Goal: Book appointment/travel/reservation

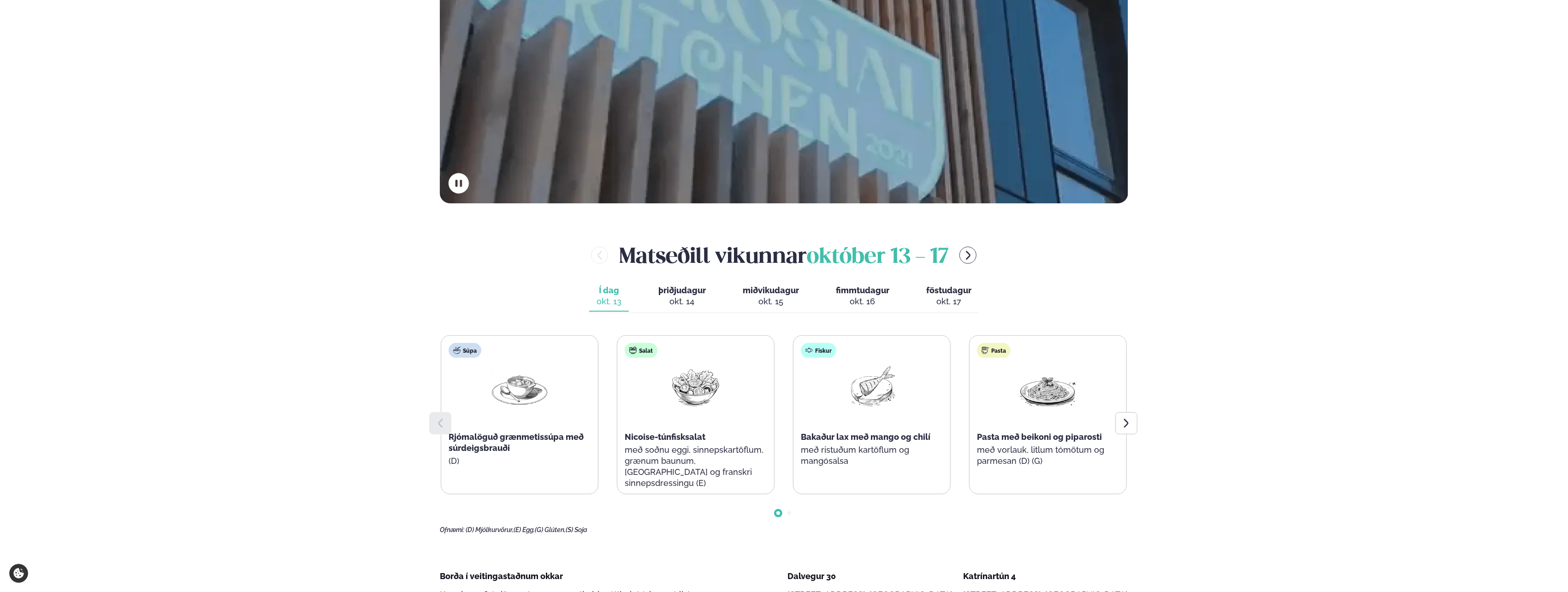
scroll to position [369, 0]
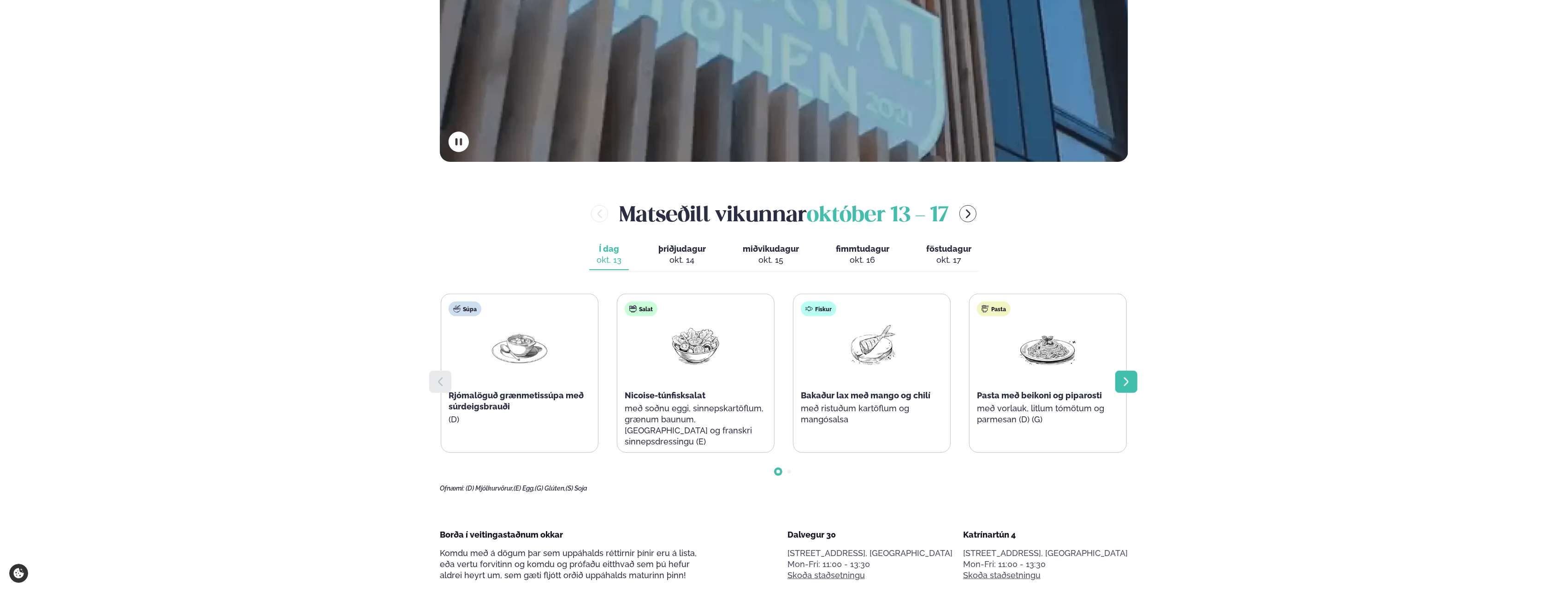
click at [1130, 381] on icon at bounding box center [1126, 381] width 11 height 11
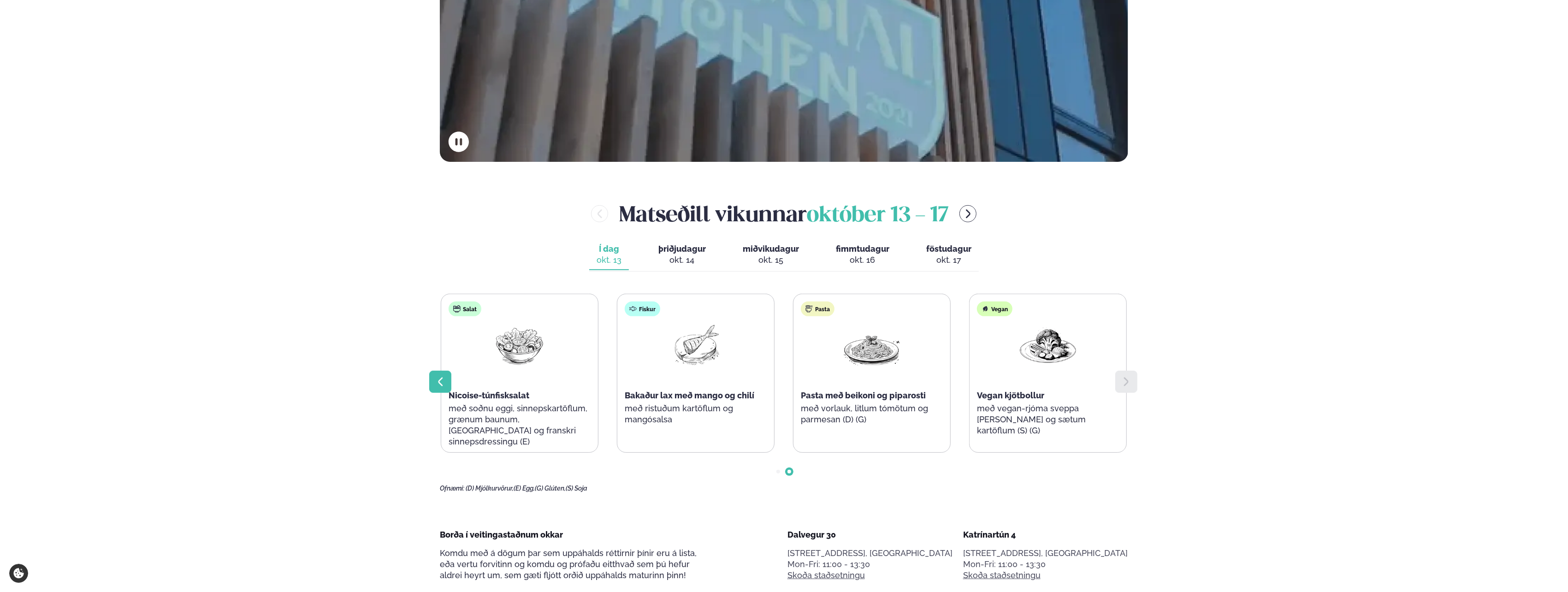
click at [444, 383] on icon at bounding box center [440, 381] width 11 height 11
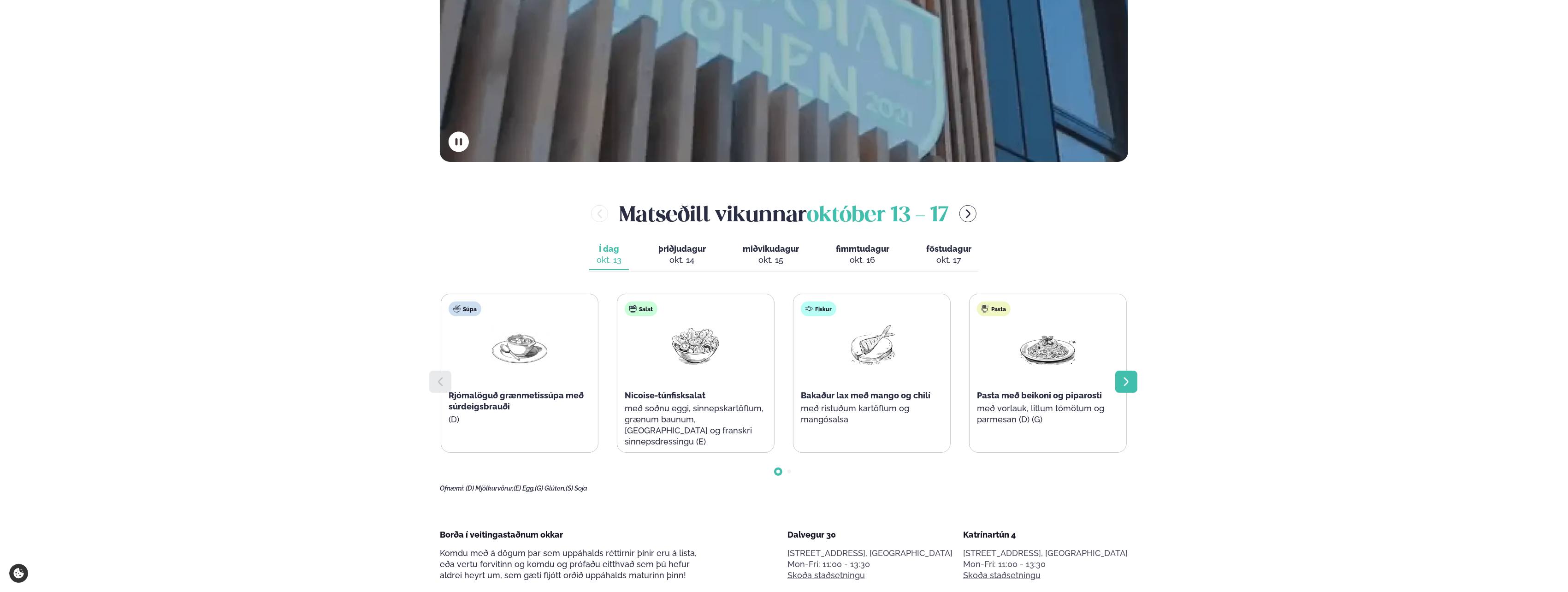
click at [1129, 379] on icon at bounding box center [1126, 381] width 11 height 11
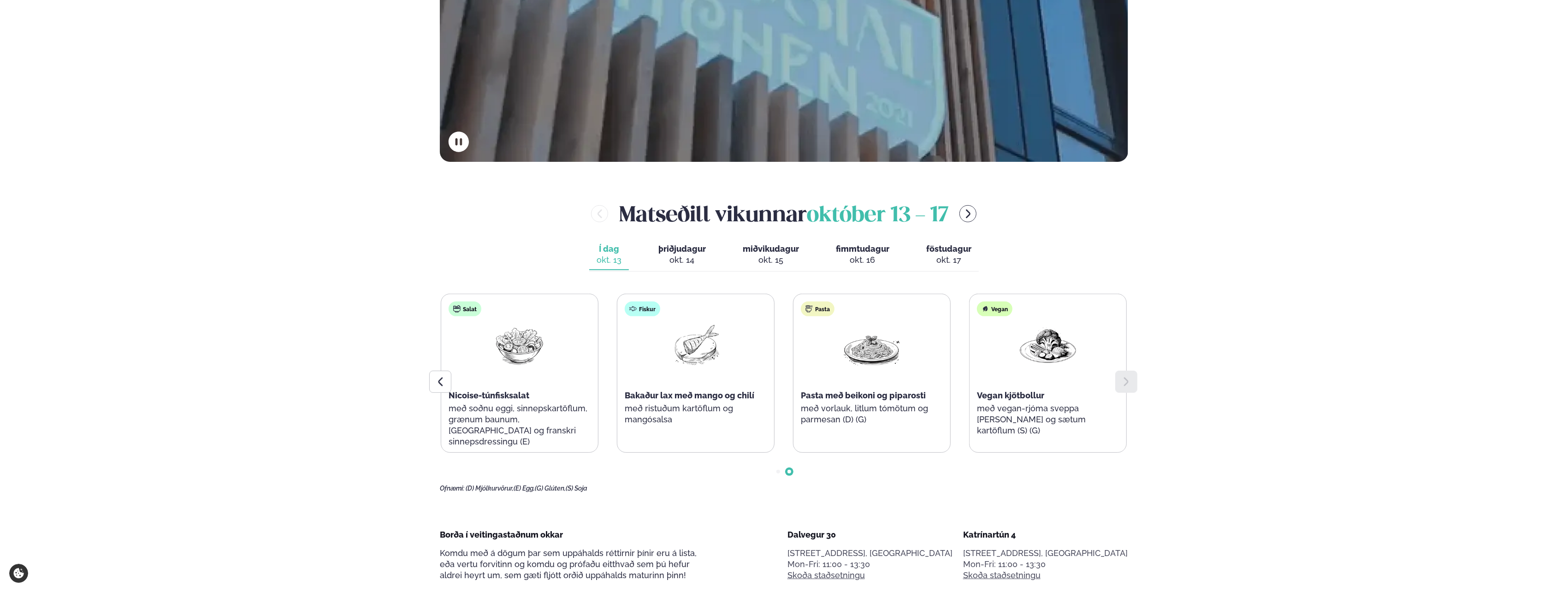
click at [691, 246] on span "þriðjudagur" at bounding box center [682, 249] width 47 height 10
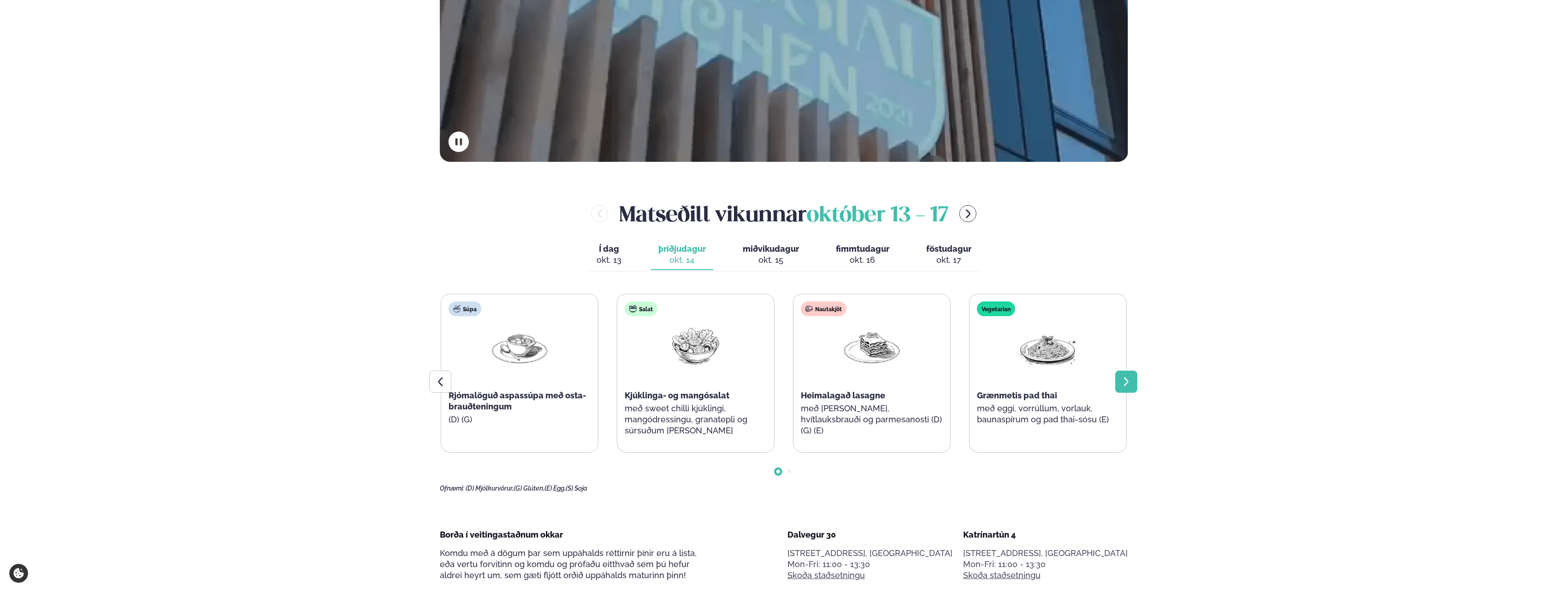
click at [1126, 381] on icon at bounding box center [1126, 381] width 11 height 11
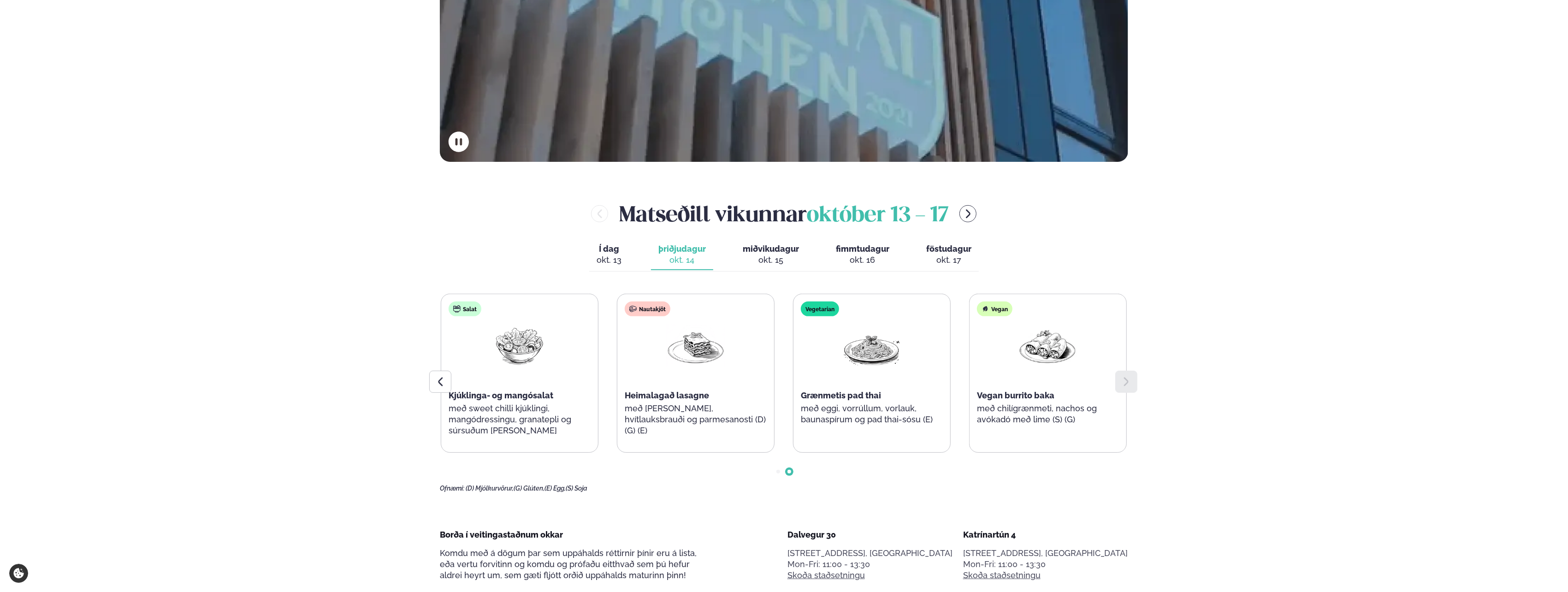
click at [774, 251] on span "miðvikudagur" at bounding box center [771, 249] width 56 height 10
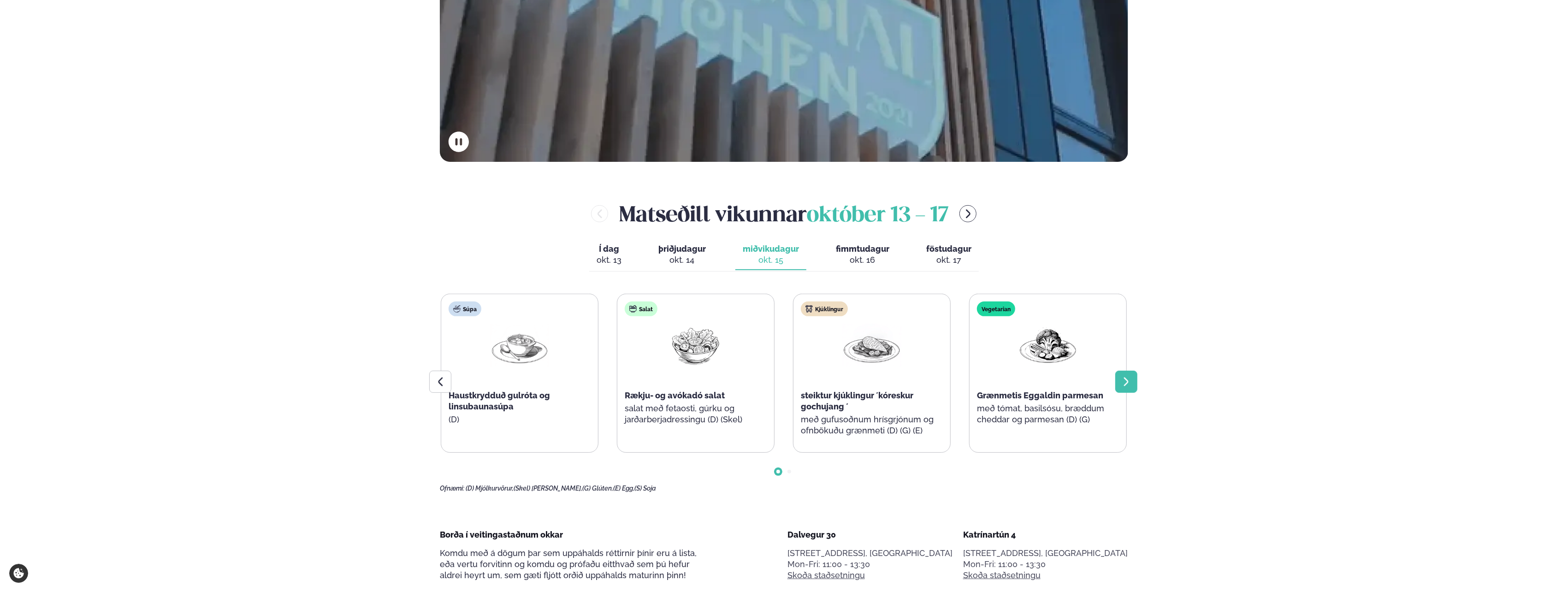
click at [1124, 383] on icon at bounding box center [1126, 381] width 11 height 11
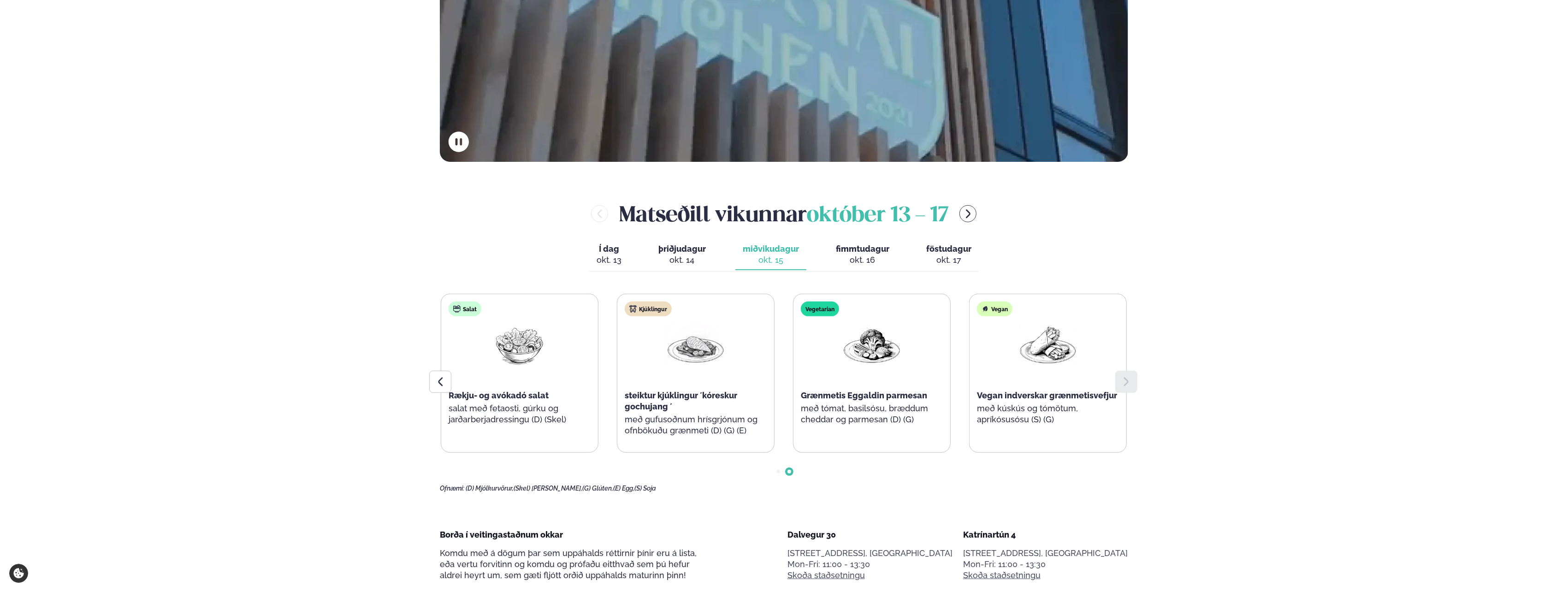
click at [860, 257] on div "okt. 16" at bounding box center [863, 260] width 54 height 11
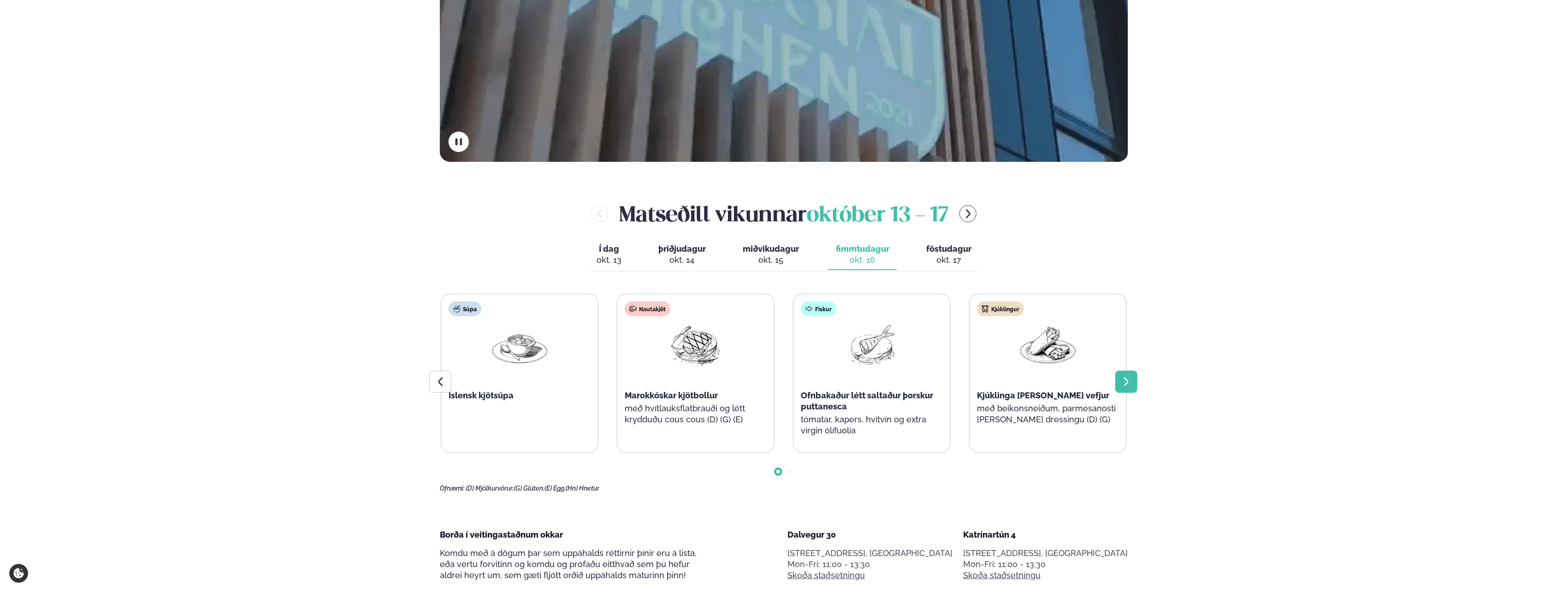
click at [1122, 381] on icon at bounding box center [1126, 381] width 11 height 11
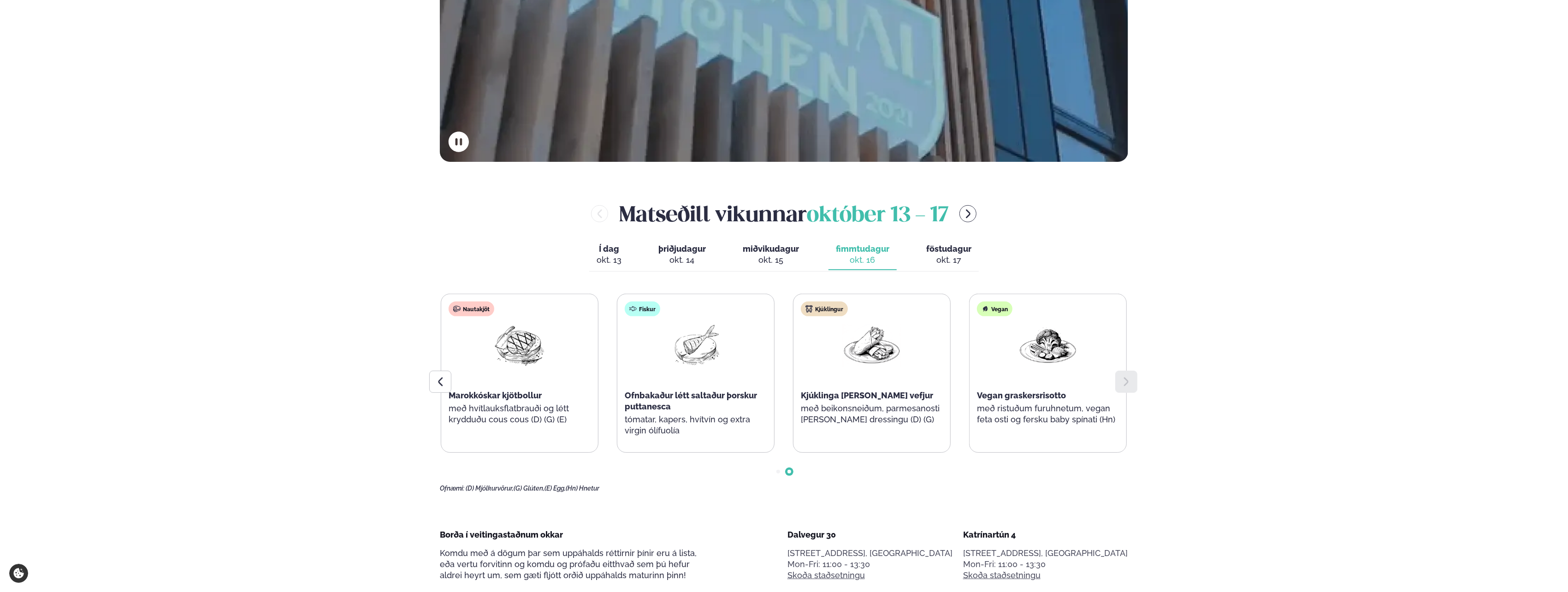
click at [941, 257] on div "okt. 17" at bounding box center [949, 260] width 45 height 11
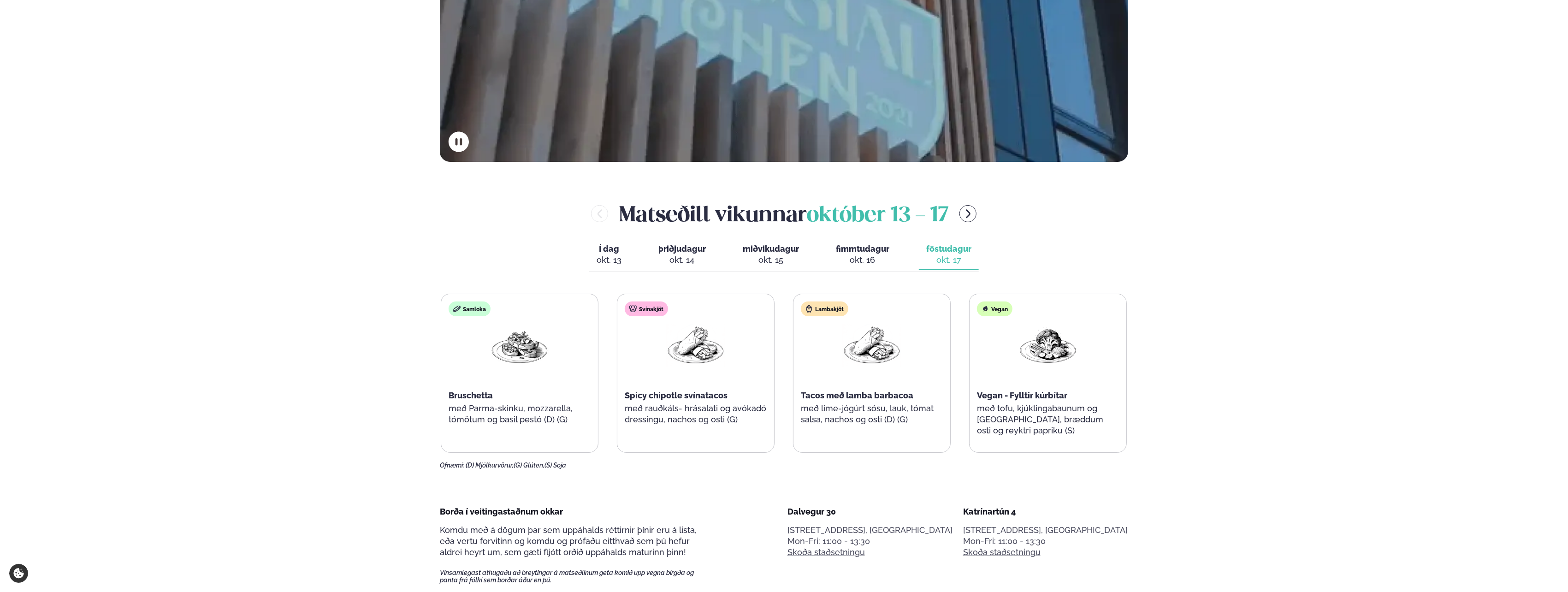
click at [604, 254] on div "okt. 13" at bounding box center [609, 260] width 25 height 11
